Goal: Information Seeking & Learning: Understand process/instructions

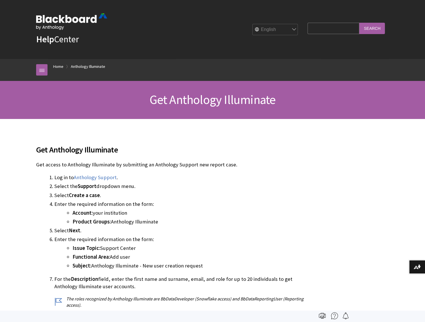
scroll to position [382, 0]
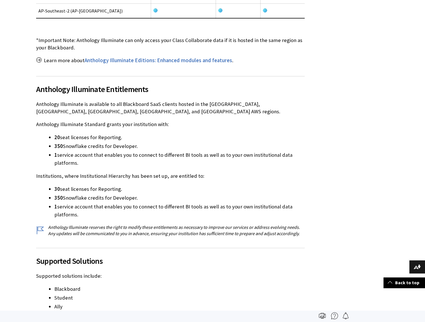
scroll to position [477, 0]
click at [118, 186] on li "30 seat licenses for Reporting." at bounding box center [179, 190] width 250 height 8
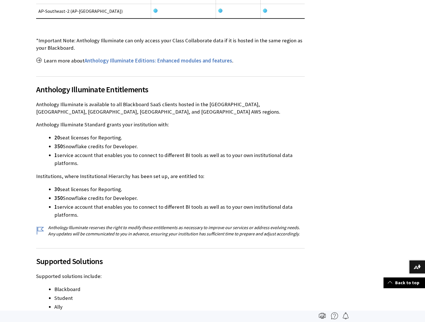
click at [160, 194] on li "350 Snowflake credits for Developer." at bounding box center [179, 198] width 250 height 8
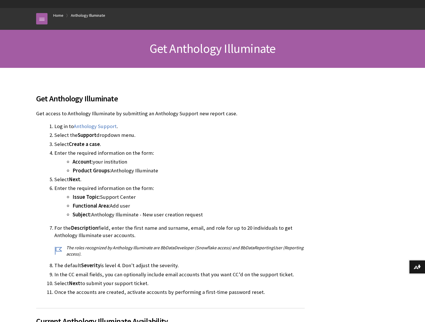
scroll to position [51, 0]
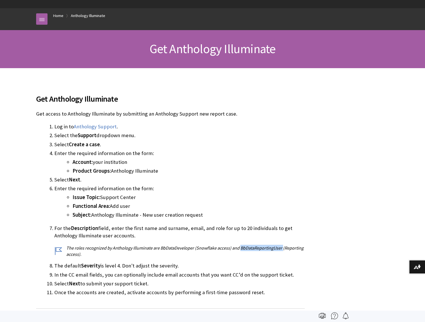
drag, startPoint x: 239, startPoint y: 247, endPoint x: 281, endPoint y: 249, distance: 41.8
click at [281, 249] on p "The roles recognized by Anthology Illuminate are BbDataDeveloper (Snowflake acc…" at bounding box center [179, 251] width 250 height 13
copy p "BbDataReportingUser"
click at [175, 256] on p "The roles recognized by Anthology Illuminate are BbDataDeveloper (Snowflake acc…" at bounding box center [179, 251] width 250 height 13
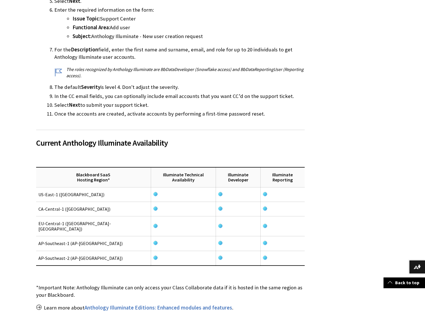
scroll to position [282, 0]
